Goal: Communication & Community: Answer question/provide support

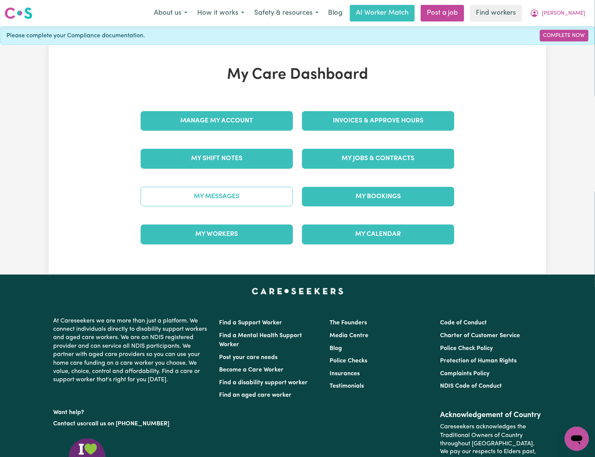
click at [257, 196] on link "My Messages" at bounding box center [217, 197] width 152 height 20
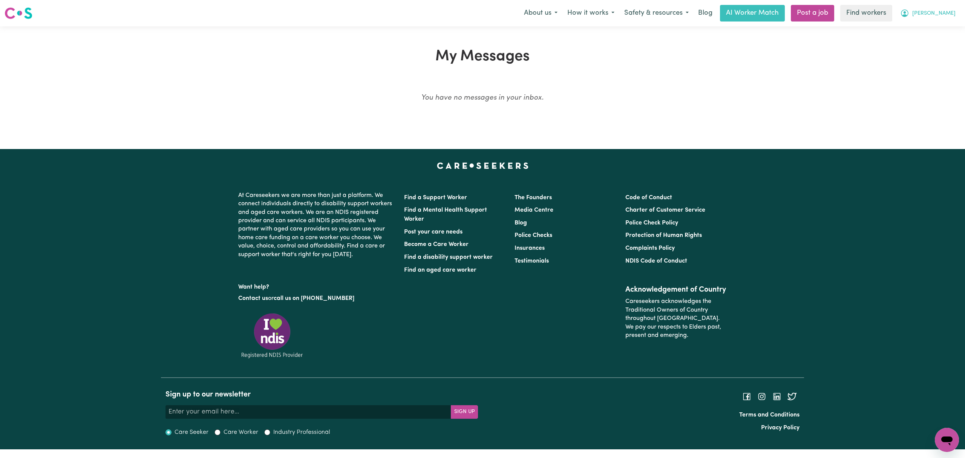
click at [595, 6] on button "[PERSON_NAME]" at bounding box center [928, 13] width 65 height 16
click at [595, 42] on link "Logout" at bounding box center [931, 43] width 60 height 14
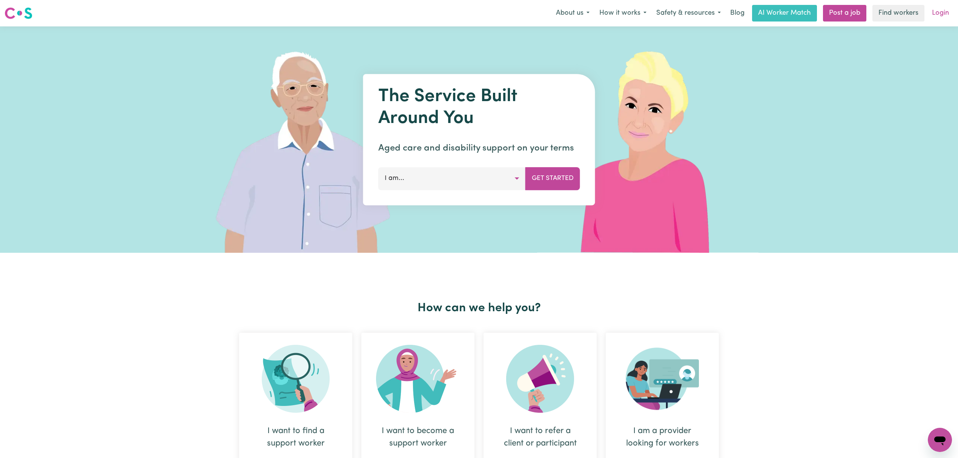
click at [595, 14] on link "Login" at bounding box center [940, 13] width 26 height 17
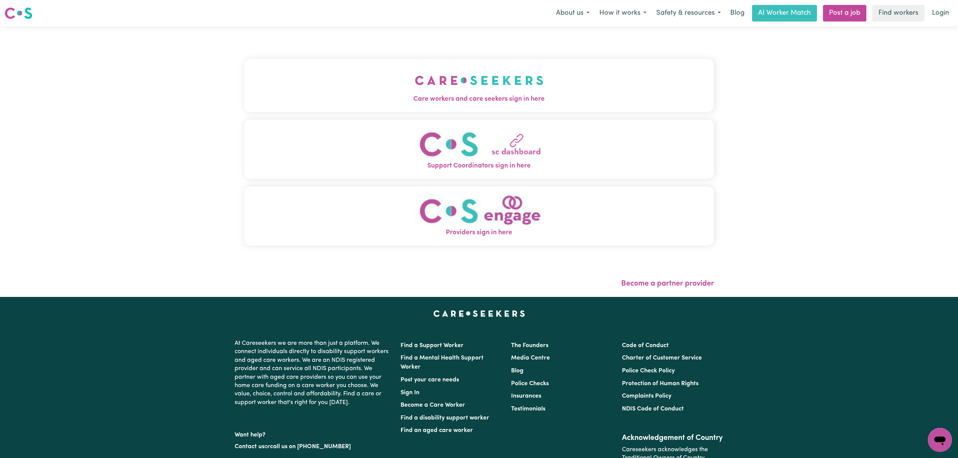
click at [418, 79] on button "Care workers and care seekers sign in here" at bounding box center [479, 85] width 470 height 53
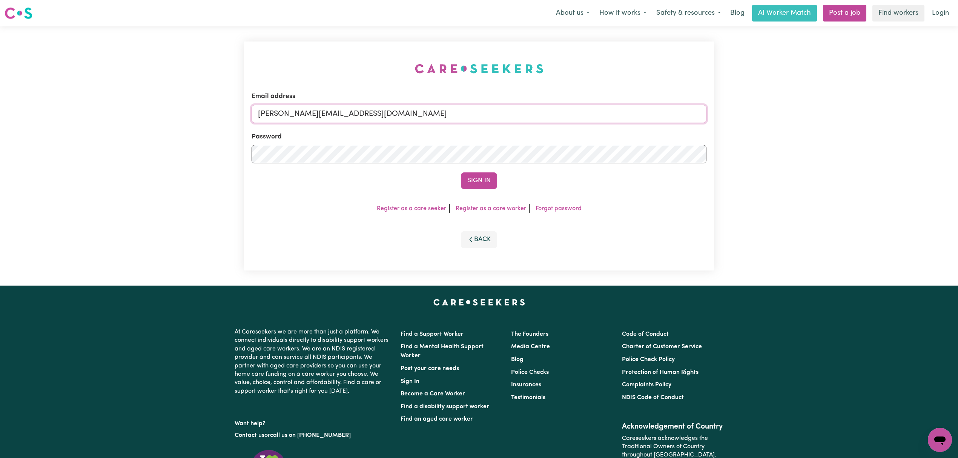
drag, startPoint x: 278, startPoint y: 115, endPoint x: 298, endPoint y: 127, distance: 23.7
click at [278, 115] on input "[PERSON_NAME][EMAIL_ADDRESS][DOMAIN_NAME]" at bounding box center [478, 114] width 455 height 18
click at [472, 146] on form "Email address [EMAIL_ADDRESS][PERSON_NAME][DOMAIN_NAME] Password Sign In" at bounding box center [478, 140] width 455 height 97
type input "[EMAIL_ADDRESS][PERSON_NAME][DOMAIN_NAME]"
click at [476, 182] on button "Sign In" at bounding box center [479, 180] width 36 height 17
